Goal: Information Seeking & Learning: Find contact information

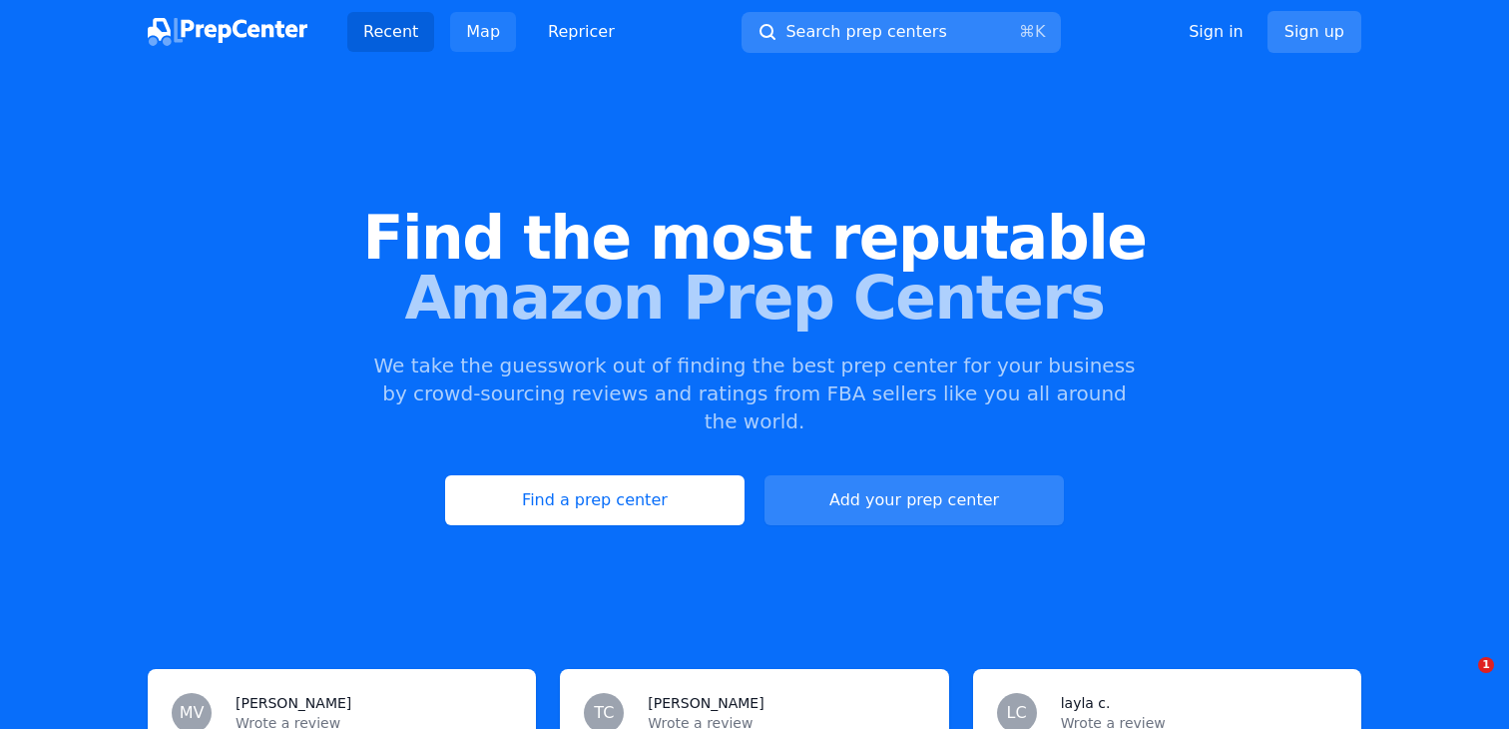
click at [481, 26] on link "Map" at bounding box center [483, 32] width 66 height 40
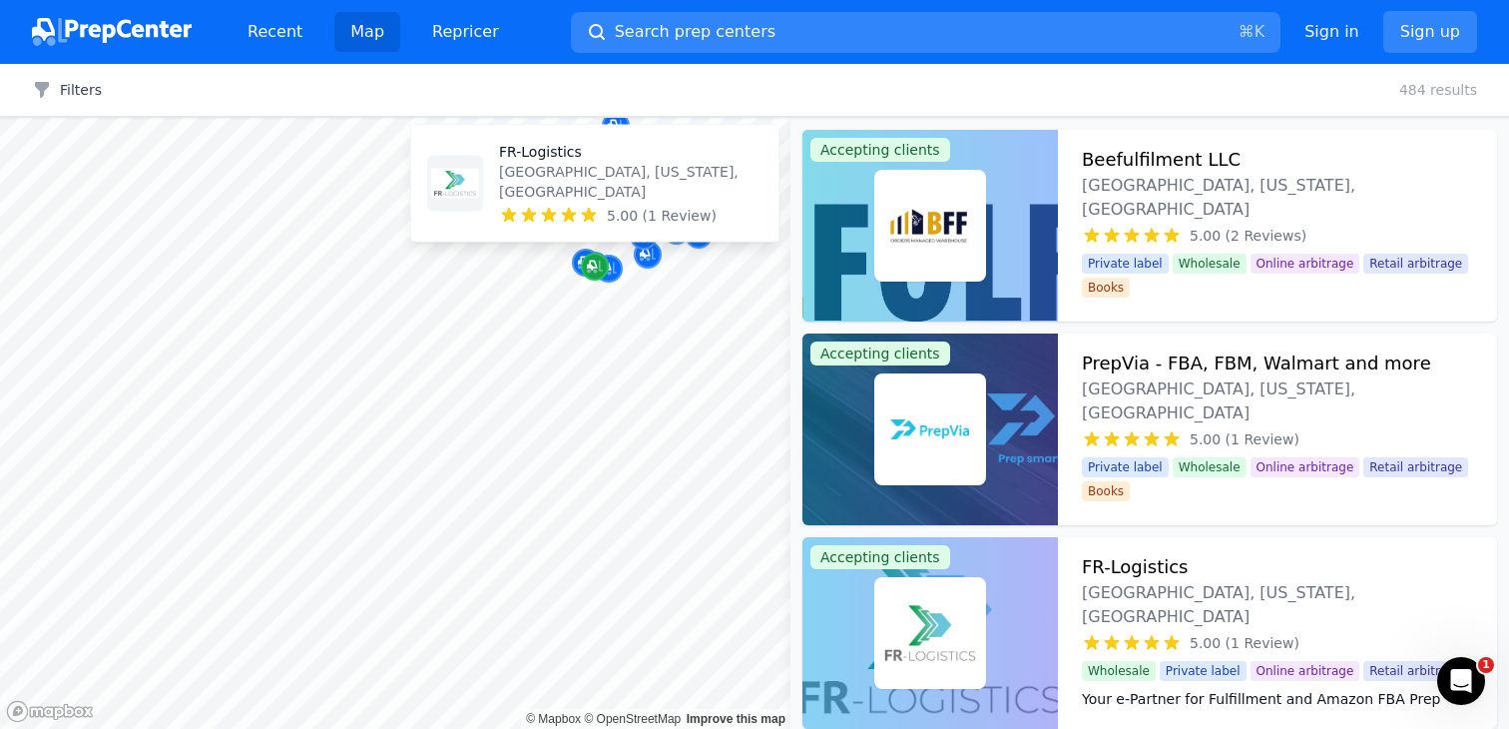
click at [592, 265] on icon "Map marker" at bounding box center [595, 267] width 16 height 20
click at [557, 204] on div "FR-Logistics Miami, Florida, US 5.00 (1 Review)" at bounding box center [631, 184] width 264 height 84
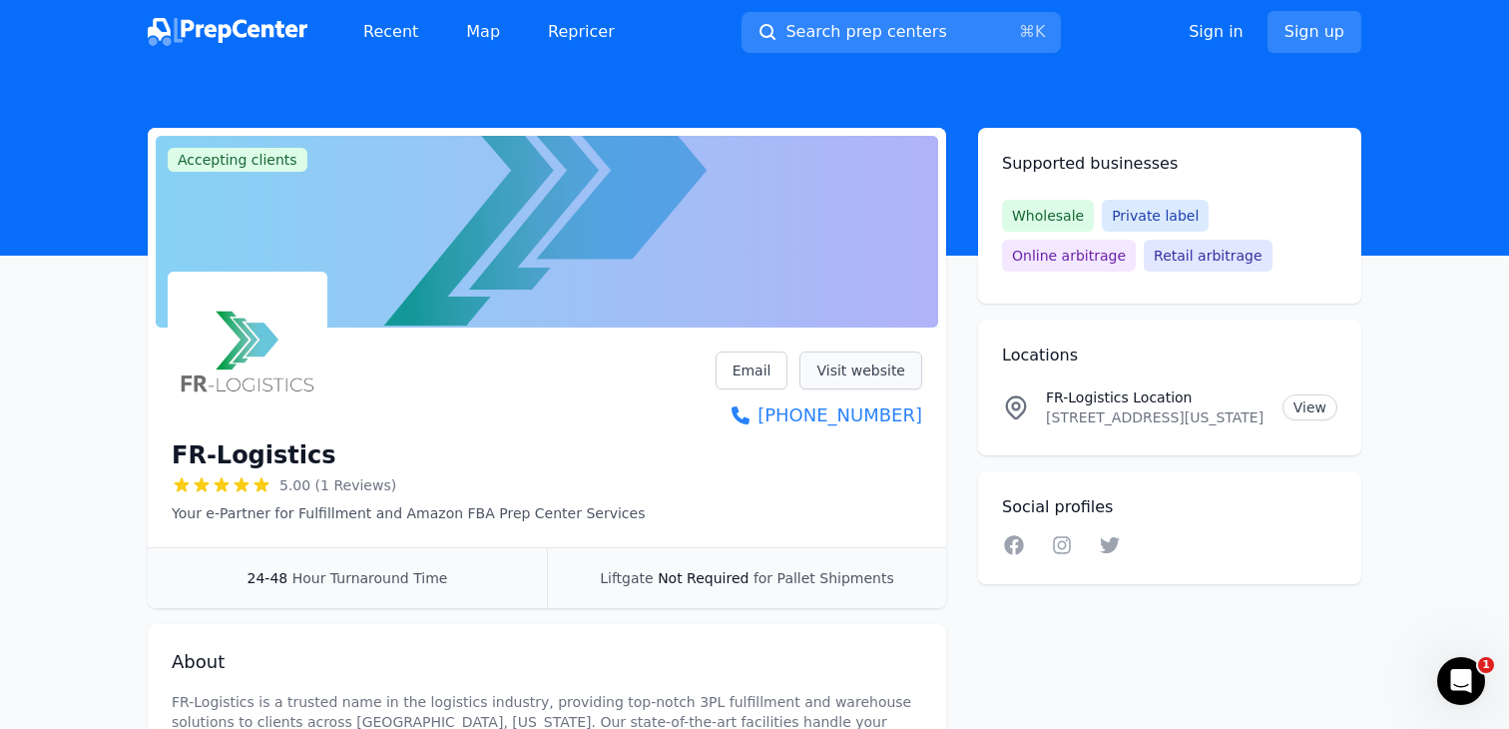
click at [831, 368] on link "Visit website" at bounding box center [861, 370] width 123 height 38
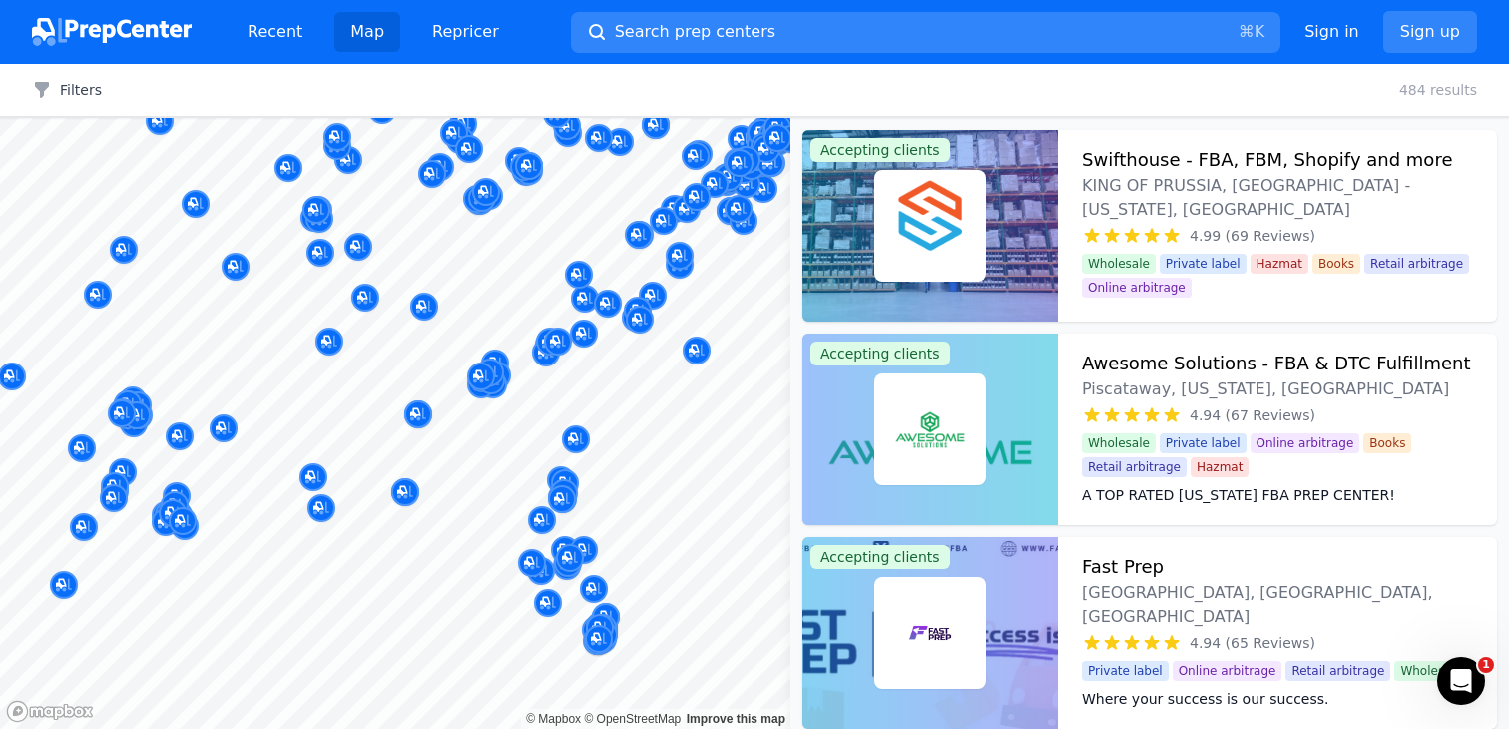
click at [626, 620] on div at bounding box center [640, 627] width 383 height 16
click at [615, 641] on div "Map marker" at bounding box center [604, 635] width 28 height 28
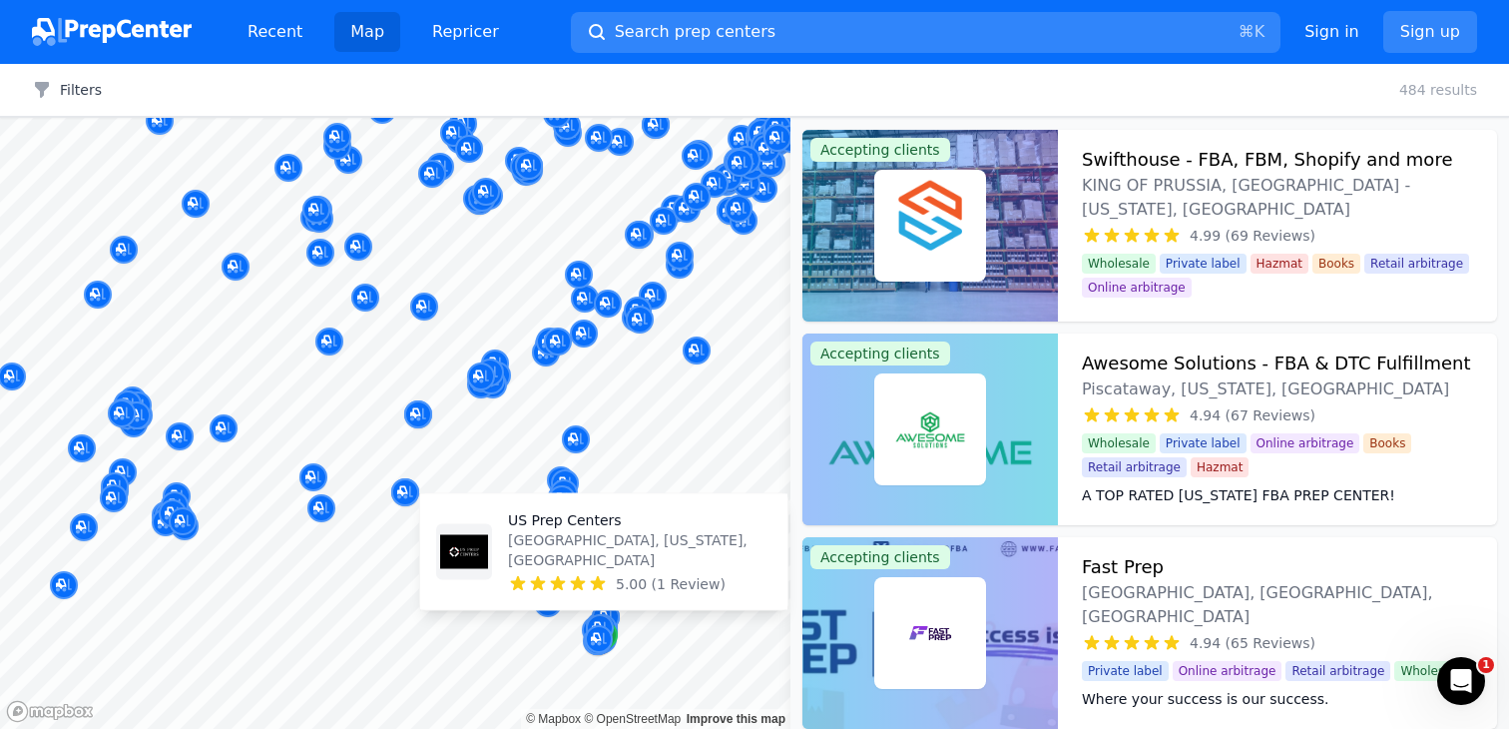
click at [615, 641] on div "Map marker" at bounding box center [604, 635] width 28 height 28
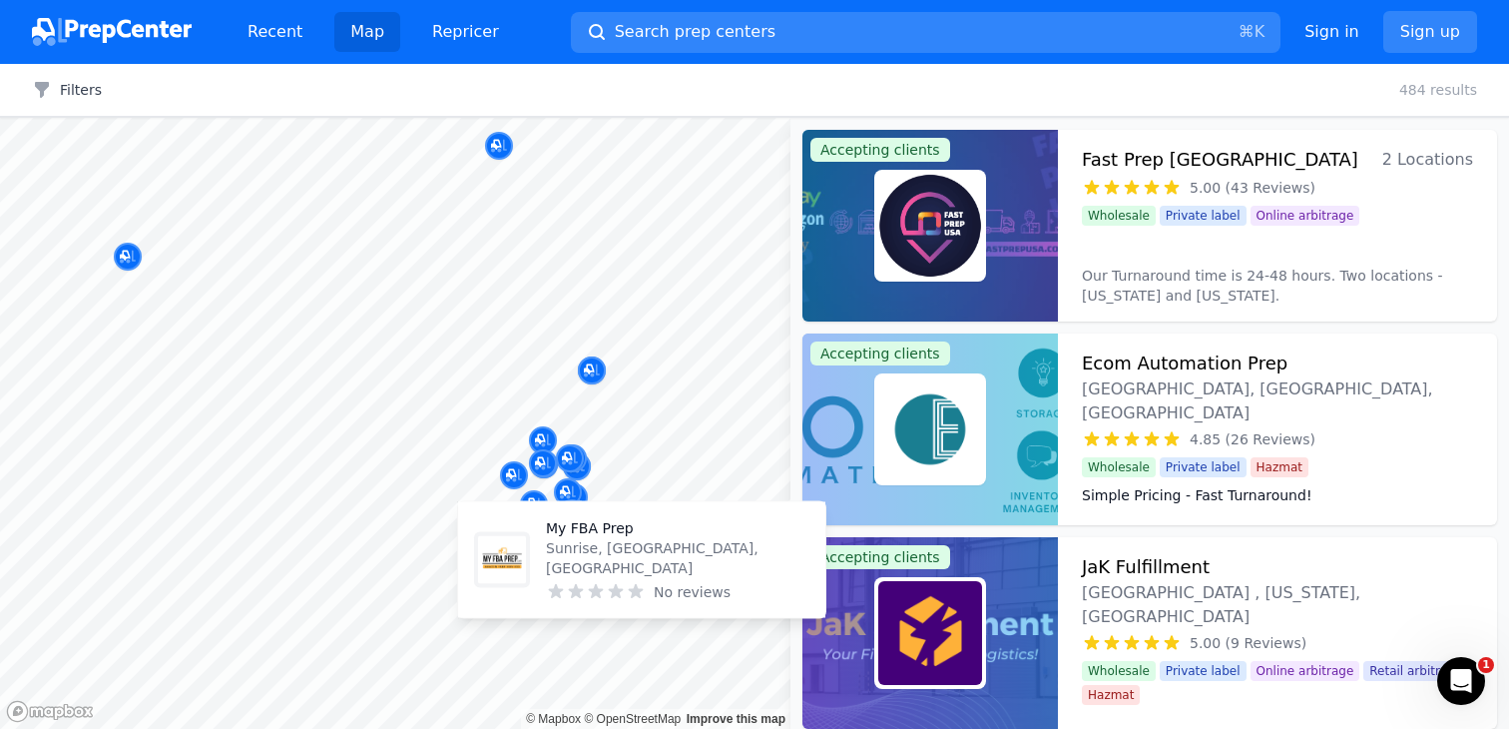
click at [550, 595] on icon at bounding box center [556, 592] width 20 height 20
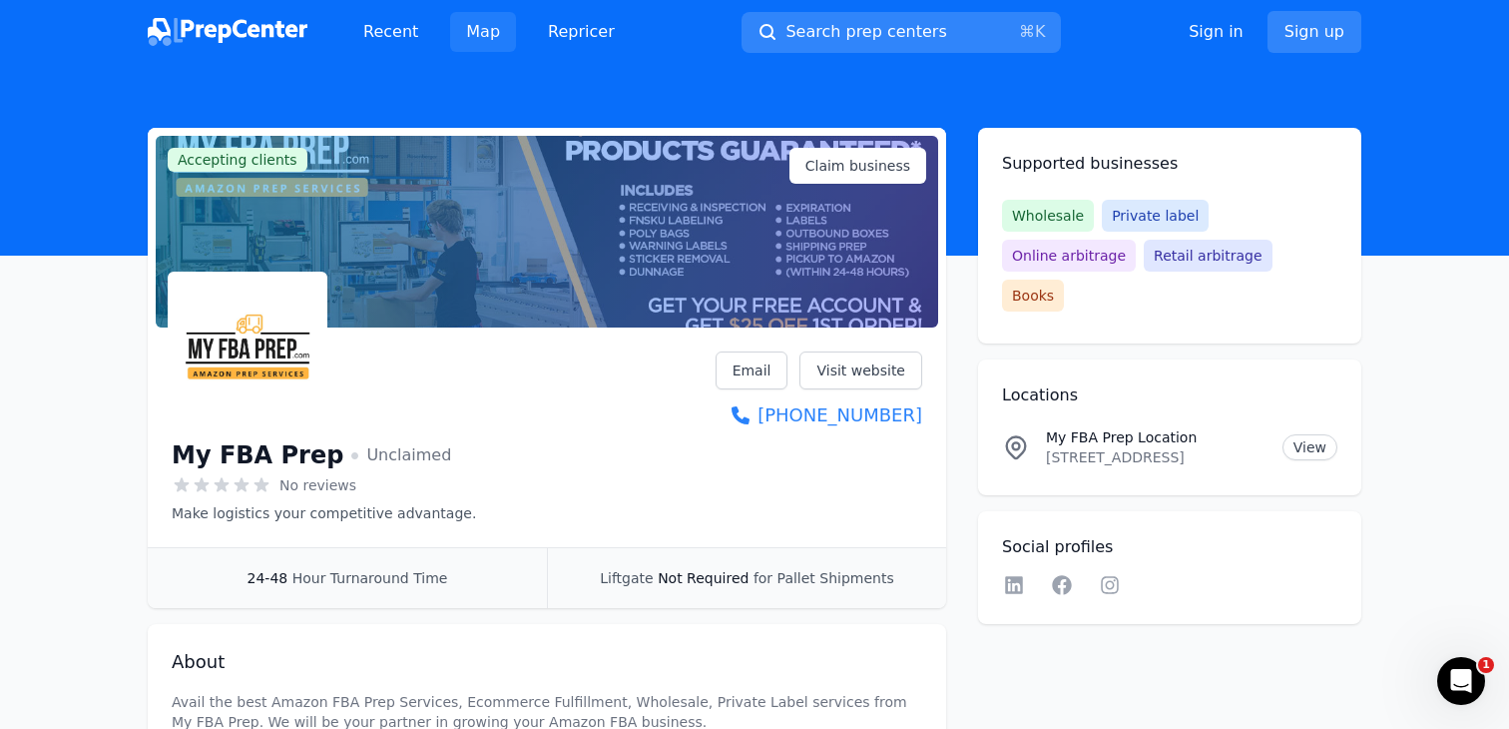
click at [480, 18] on link "Map" at bounding box center [483, 32] width 66 height 40
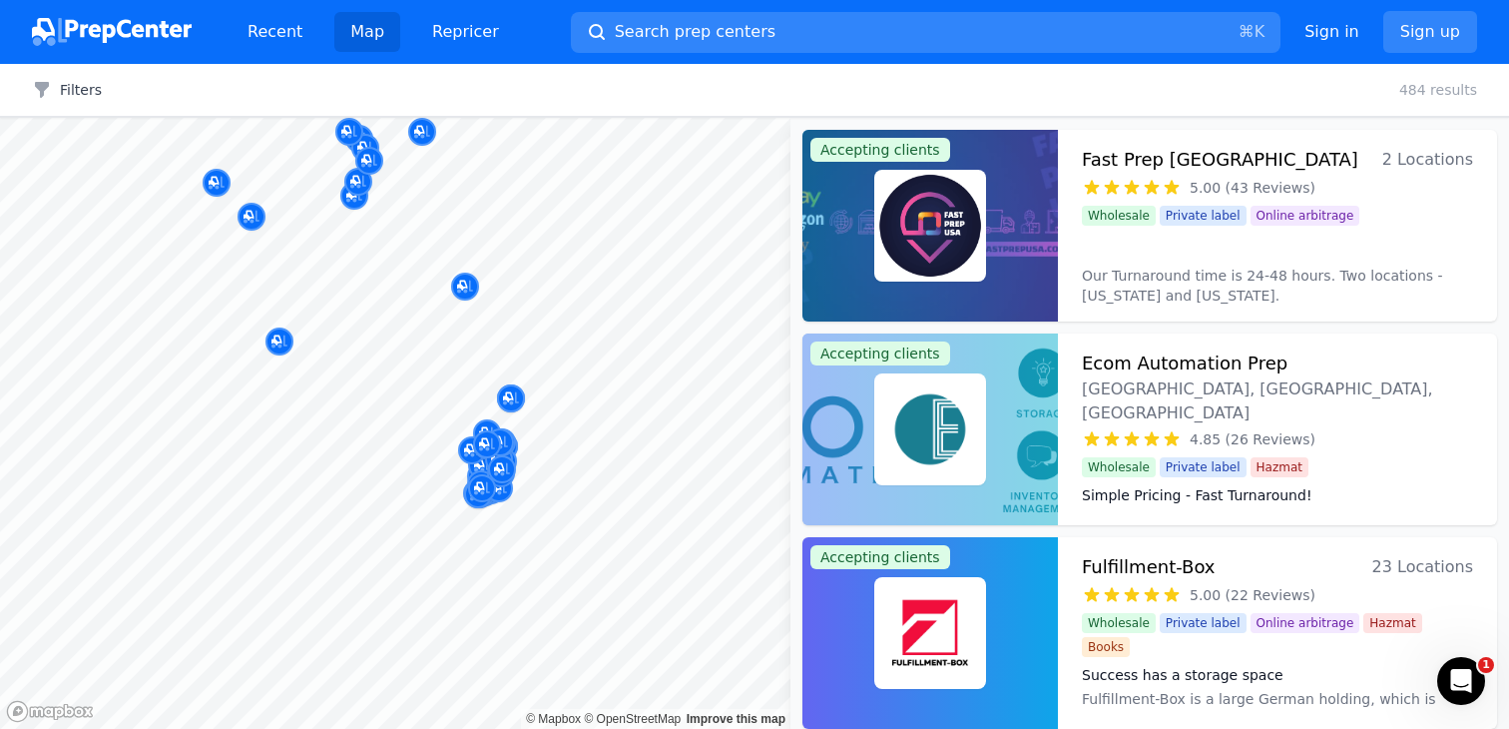
click at [582, 519] on div at bounding box center [550, 515] width 383 height 16
click at [540, 508] on div at bounding box center [550, 515] width 383 height 16
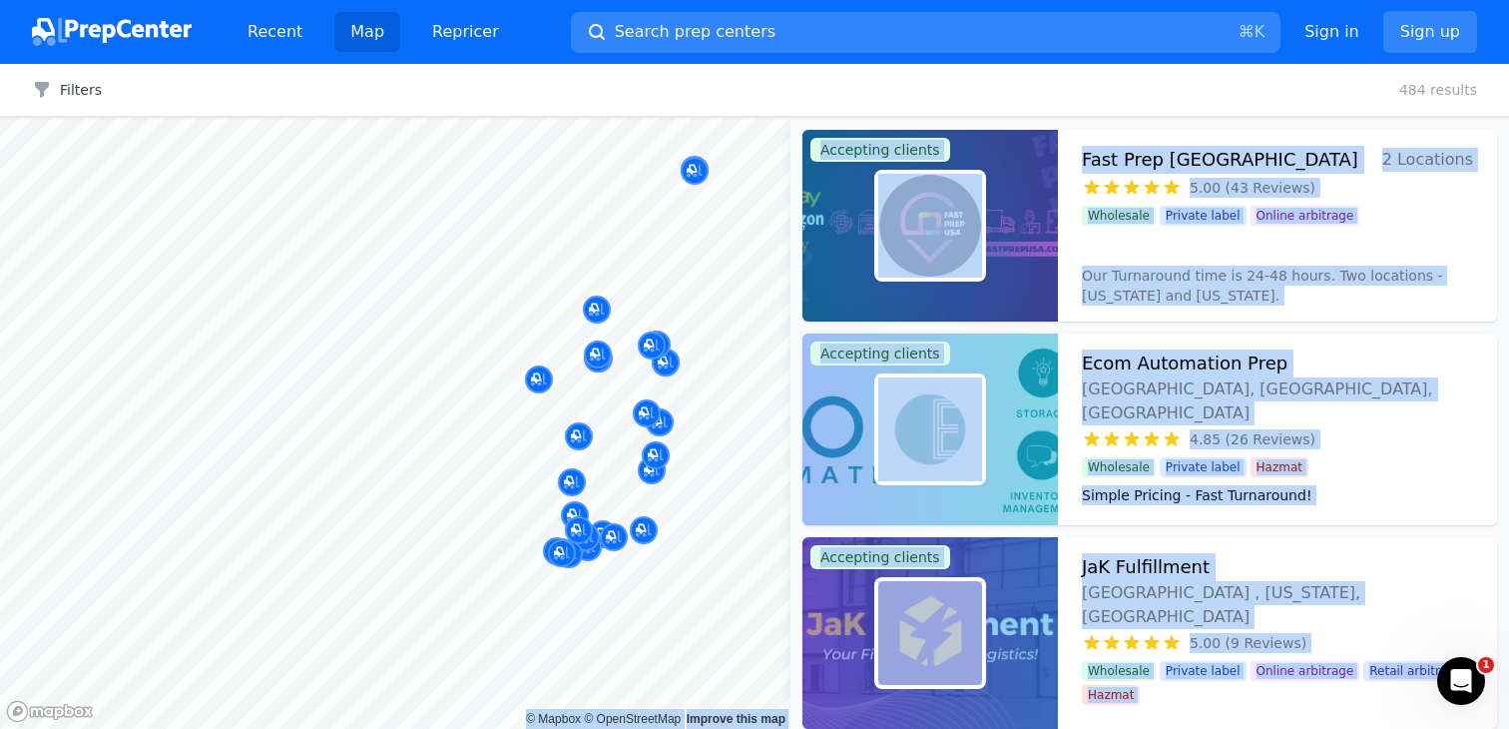
click at [438, 402] on body "Recent Map Repricer Search prep centers ⌘ K Open main menu Sign in Sign up Filt…" at bounding box center [754, 364] width 1509 height 729
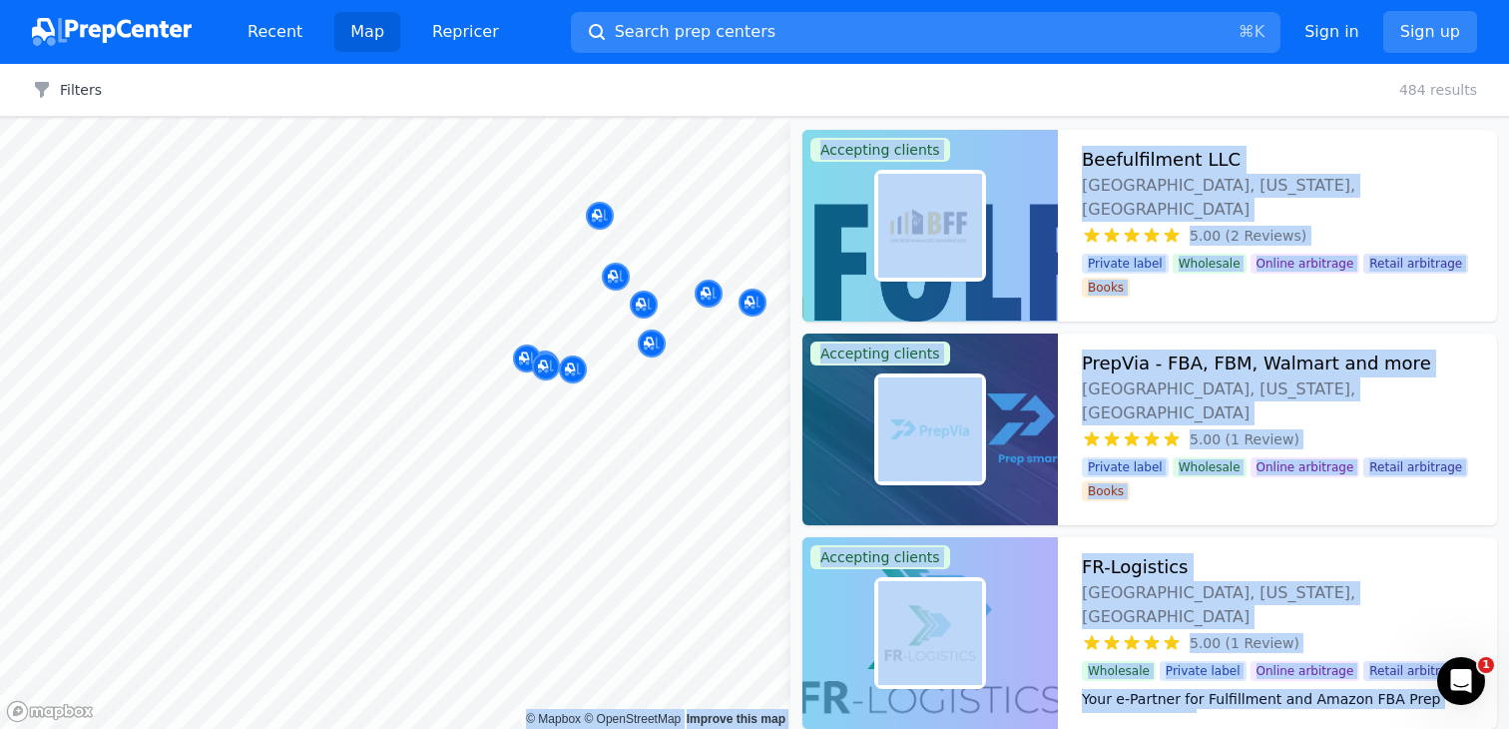
click at [1219, 113] on div "Filters Clear all 484 results" at bounding box center [754, 90] width 1509 height 53
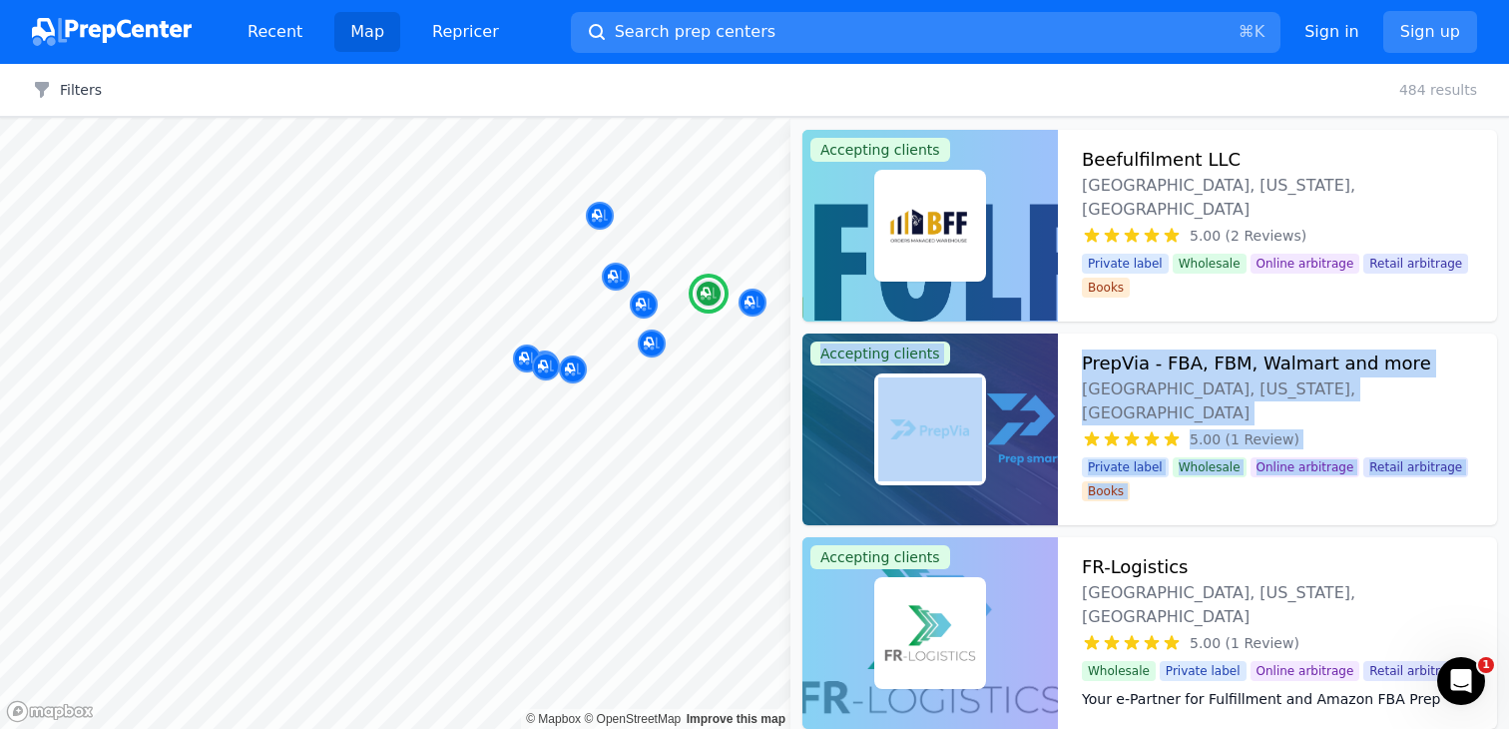
scroll to position [132, 0]
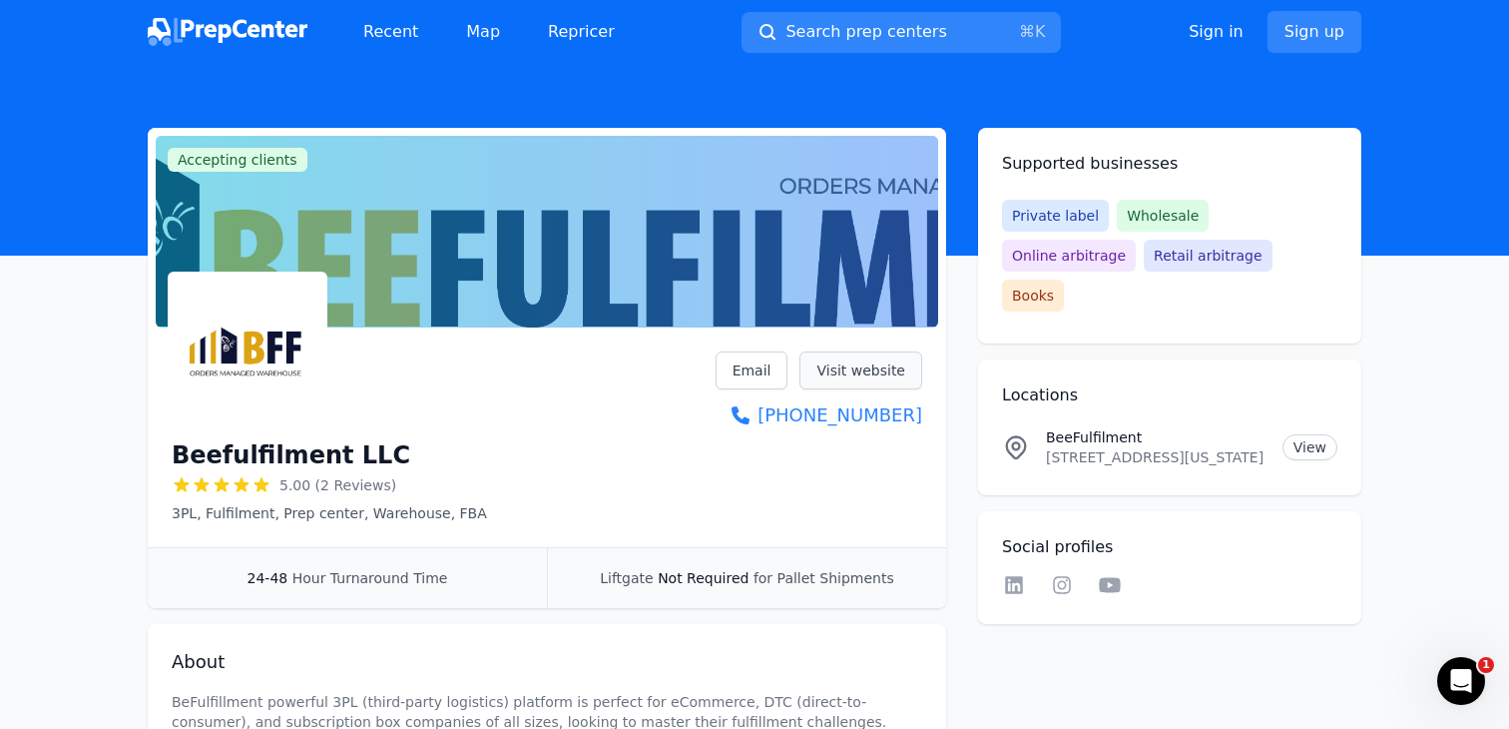
click at [865, 364] on link "Visit website" at bounding box center [861, 370] width 123 height 38
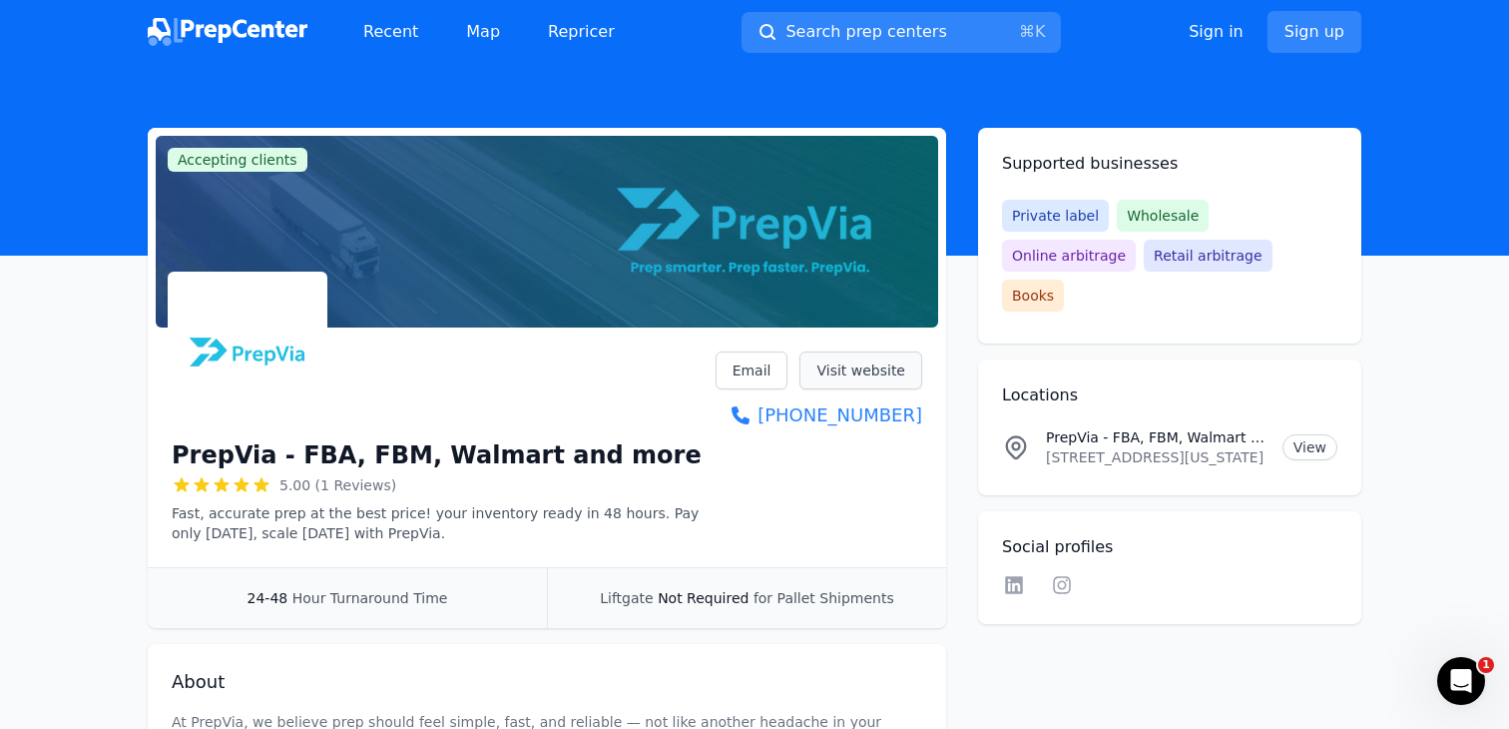
click at [856, 364] on link "Visit website" at bounding box center [861, 370] width 123 height 38
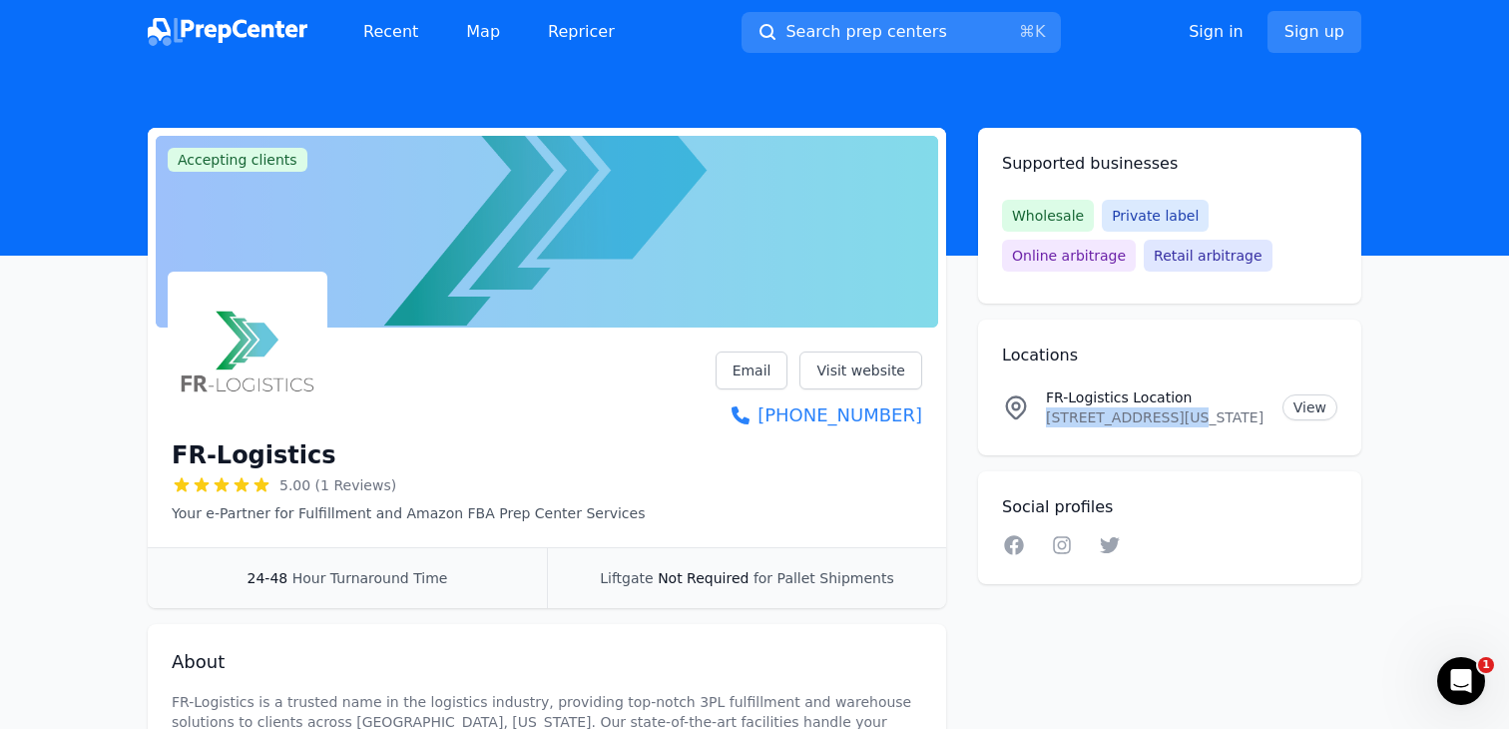
drag, startPoint x: 1182, startPoint y: 418, endPoint x: 1046, endPoint y: 415, distance: 135.8
click at [1046, 415] on p "[STREET_ADDRESS][US_STATE]" at bounding box center [1156, 417] width 221 height 20
copy p "[STREET_ADDRESS]"
